Goal: Task Accomplishment & Management: Manage account settings

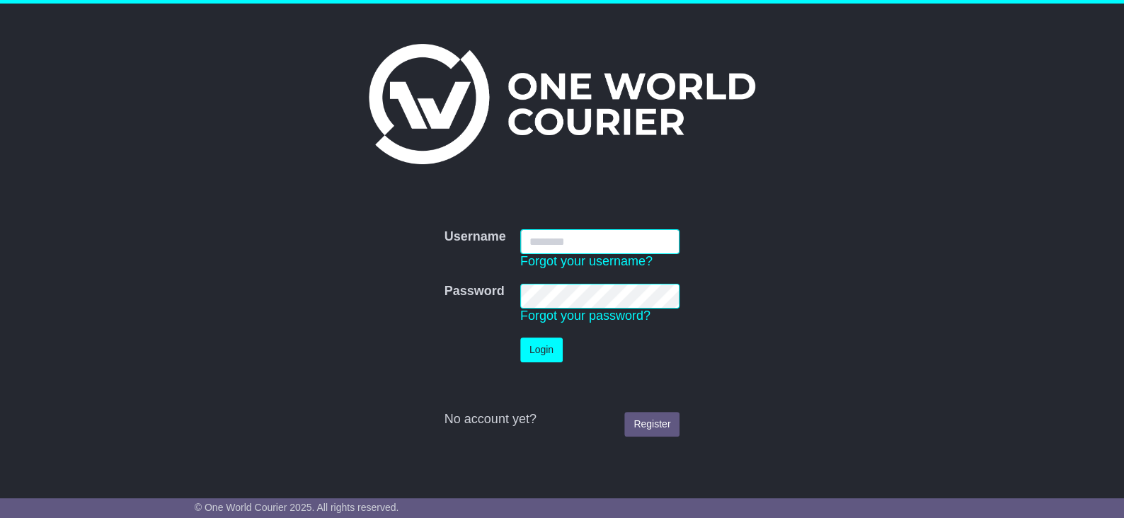
click at [587, 248] on input "Username" at bounding box center [600, 241] width 160 height 25
type input "**********"
click at [531, 349] on button "Login" at bounding box center [541, 350] width 42 height 25
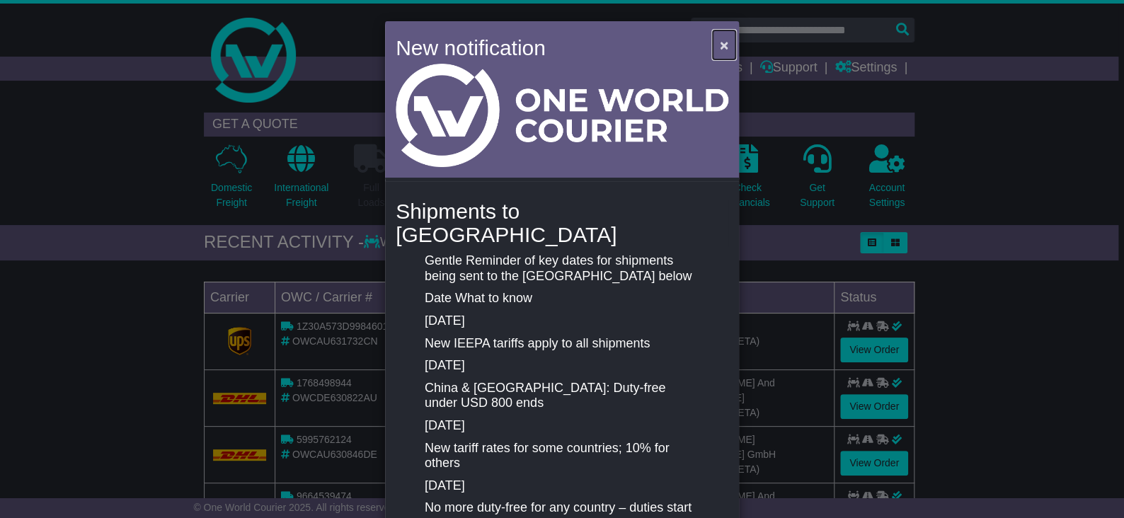
click at [714, 42] on button "×" at bounding box center [724, 44] width 23 height 29
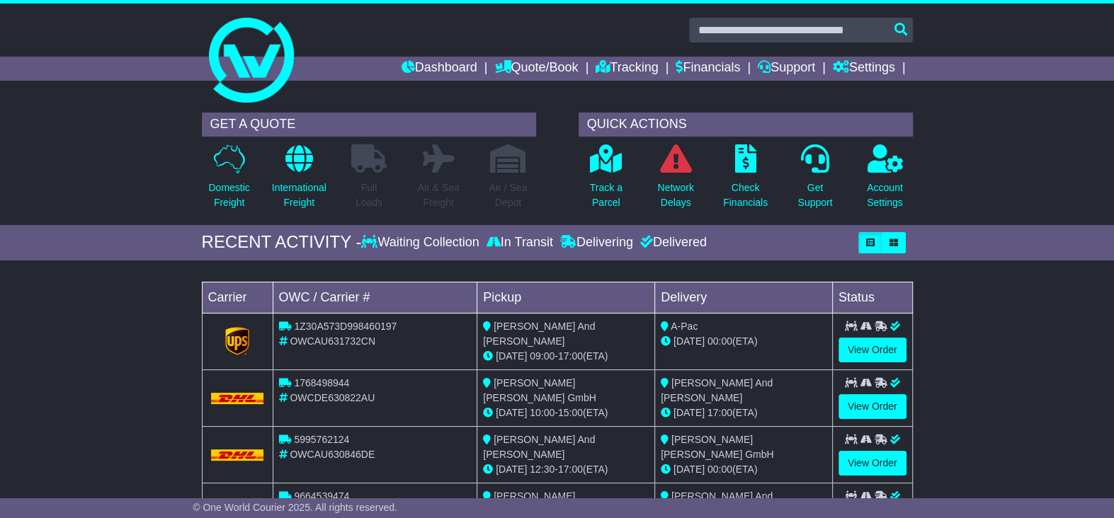
click at [59, 191] on div "GET A QUOTE Domestic Freight International Freight Full Loads Air & Sea Freight…" at bounding box center [557, 165] width 1114 height 120
click at [675, 70] on link "Financials" at bounding box center [707, 69] width 64 height 24
